Goal: Navigation & Orientation: Find specific page/section

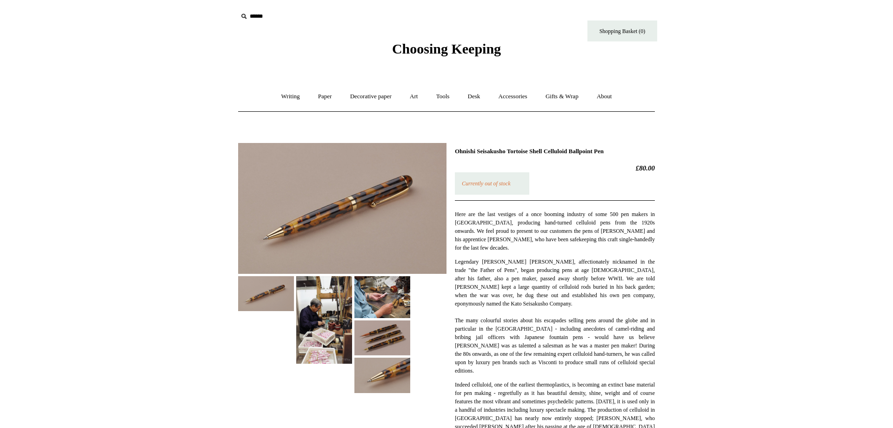
click at [381, 327] on img at bounding box center [383, 337] width 56 height 35
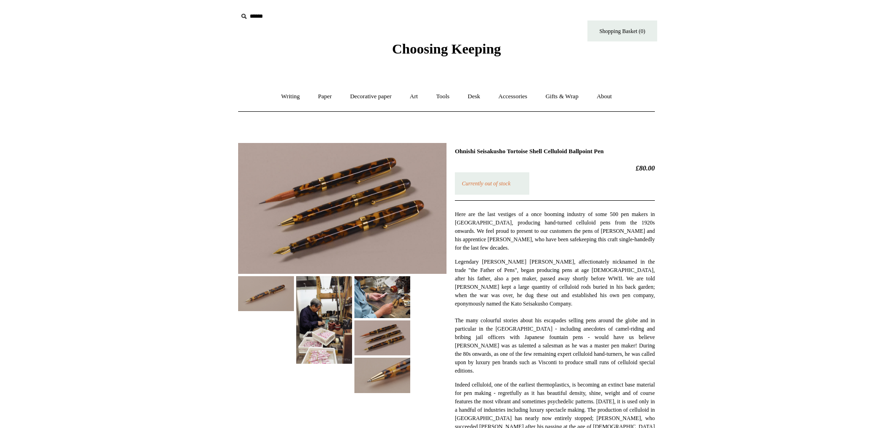
click at [352, 215] on img at bounding box center [342, 208] width 208 height 131
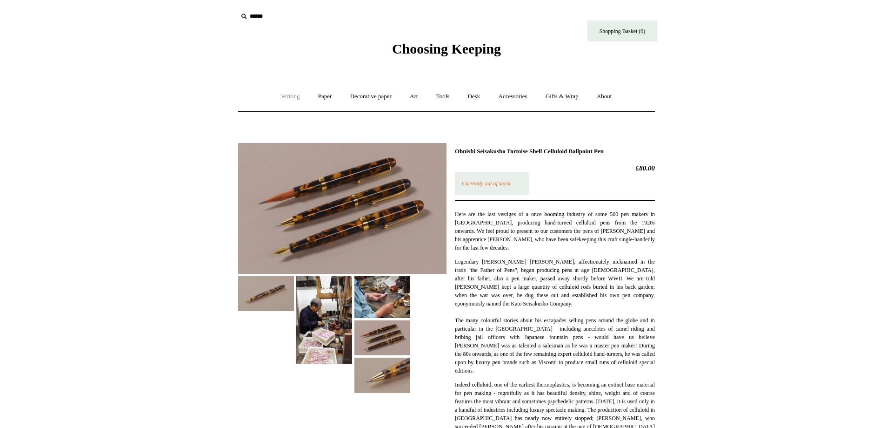
click at [280, 96] on link "Writing +" at bounding box center [290, 96] width 35 height 25
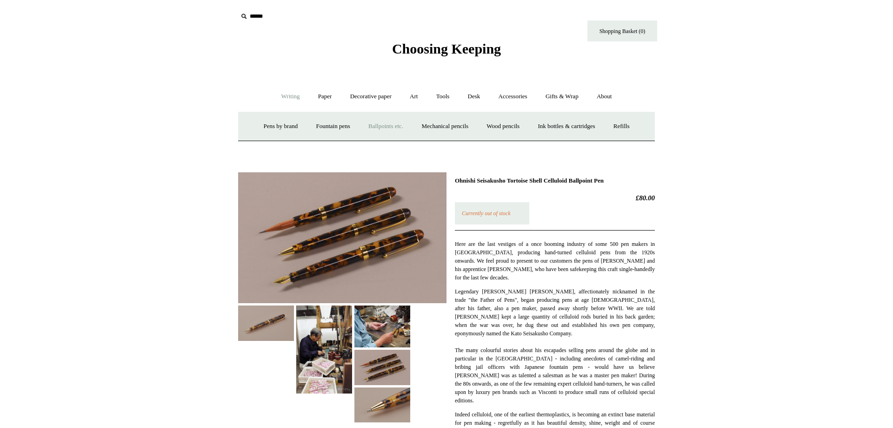
click at [374, 123] on link "Ballpoints etc. +" at bounding box center [386, 126] width 52 height 25
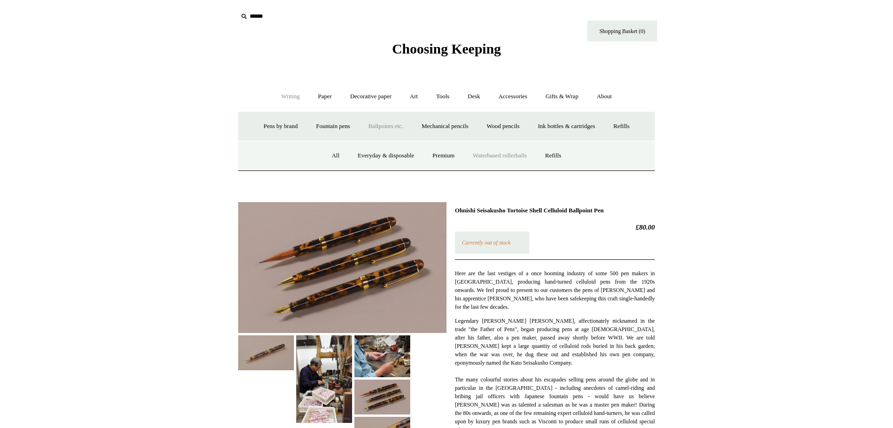
click at [509, 154] on link "Waterbased rollerballs" at bounding box center [500, 155] width 71 height 25
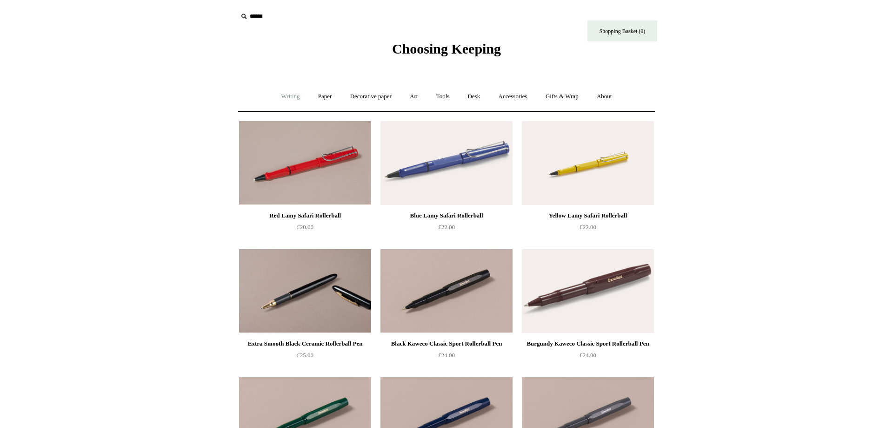
click at [289, 96] on link "Writing +" at bounding box center [290, 96] width 35 height 25
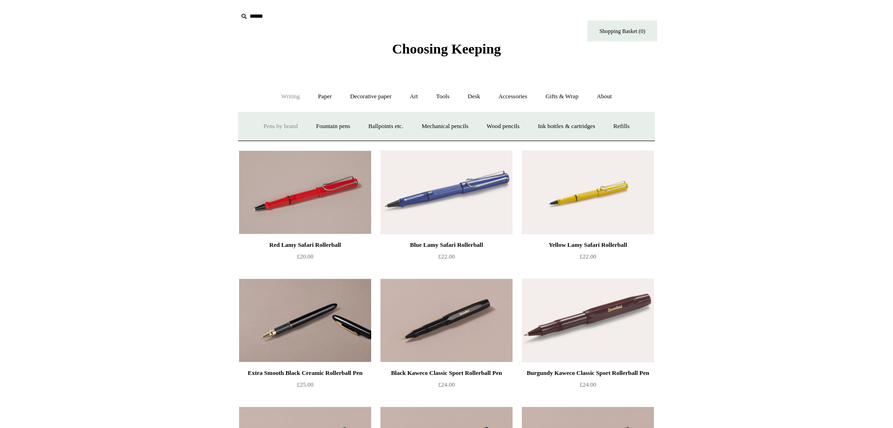
click at [268, 126] on link "Pens by brand +" at bounding box center [280, 126] width 51 height 25
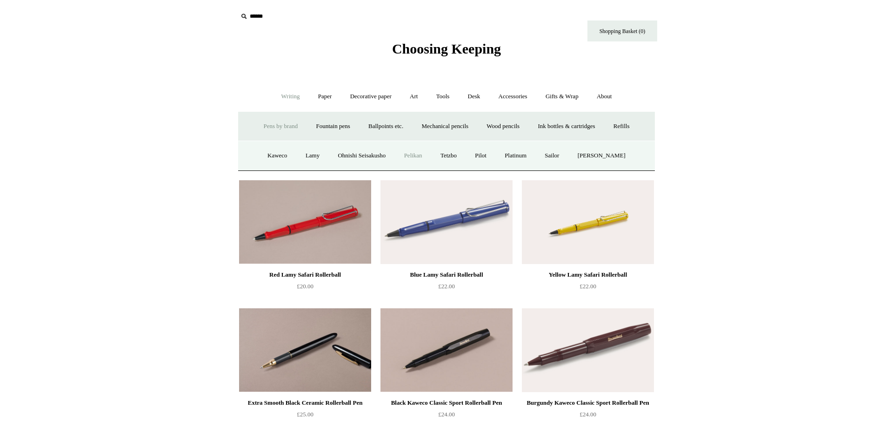
drag, startPoint x: 415, startPoint y: 154, endPoint x: 689, endPoint y: 251, distance: 289.9
click at [418, 155] on link "Pelikan" at bounding box center [413, 155] width 35 height 25
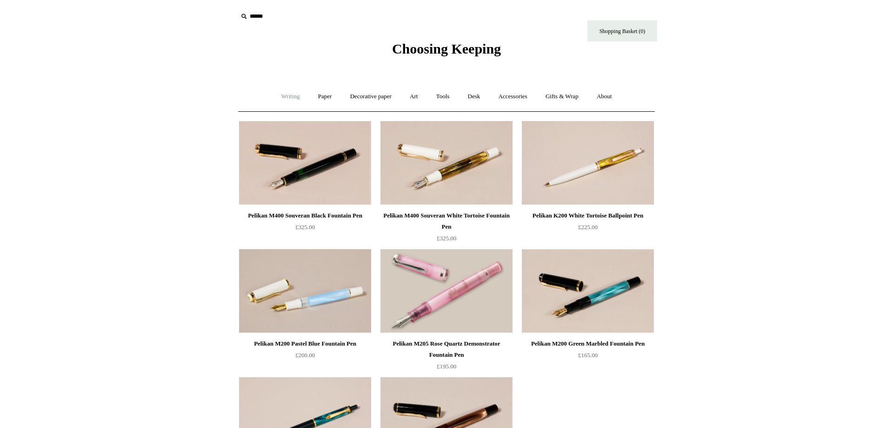
click at [288, 97] on link "Writing +" at bounding box center [290, 96] width 35 height 25
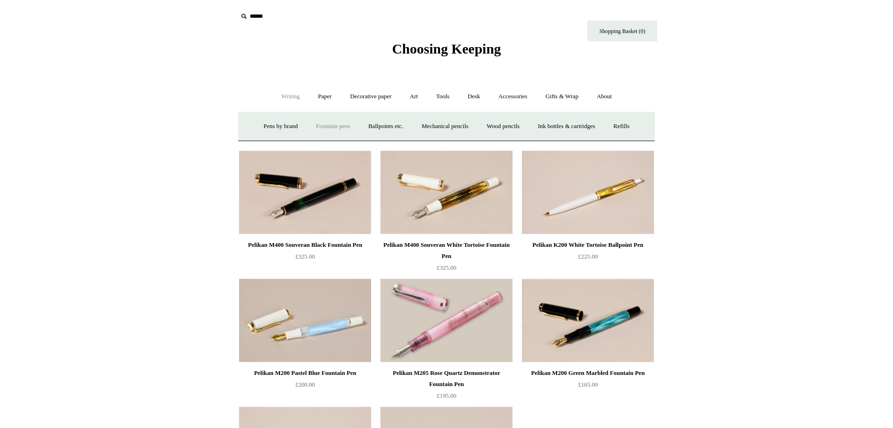
click at [322, 129] on link "Fountain pens +" at bounding box center [333, 126] width 51 height 25
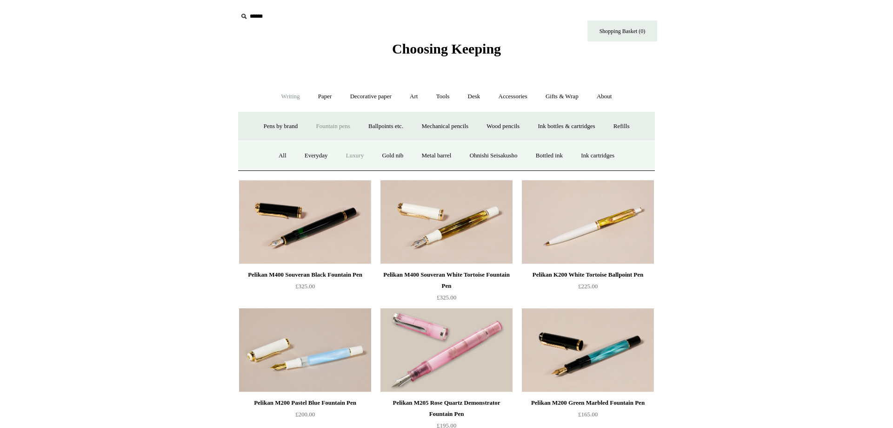
click at [346, 155] on link "Luxury" at bounding box center [355, 155] width 34 height 25
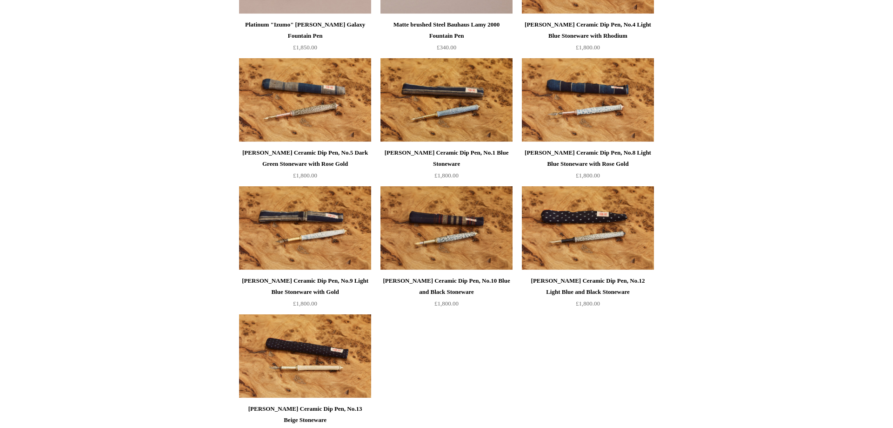
scroll to position [759, 0]
